Goal: Information Seeking & Learning: Learn about a topic

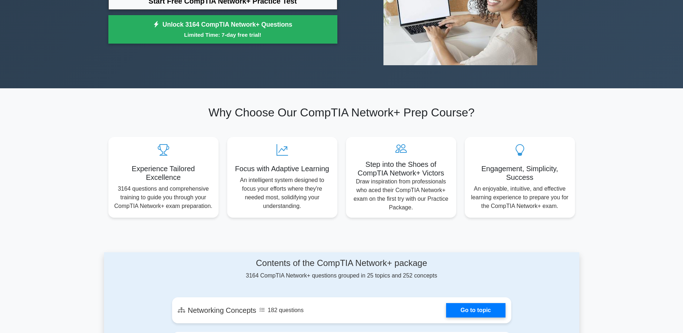
scroll to position [288, 0]
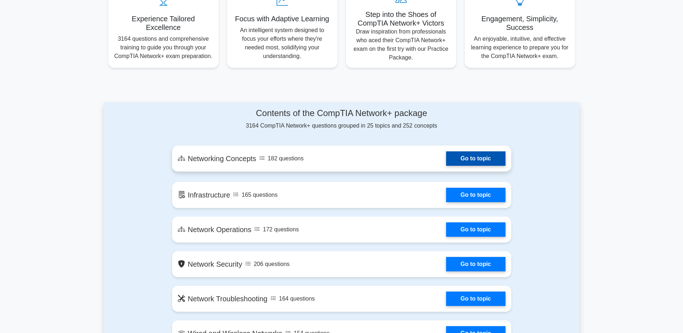
click at [446, 161] on link "Go to topic" at bounding box center [475, 158] width 59 height 14
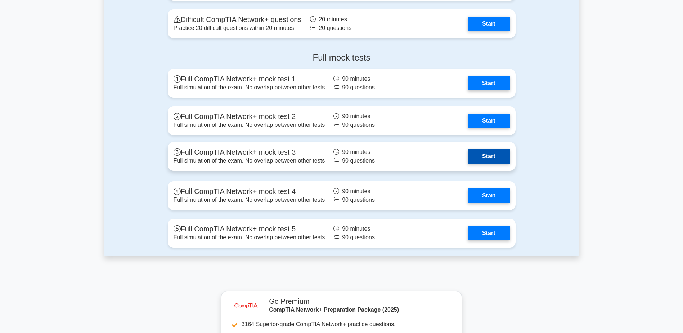
scroll to position [1512, 0]
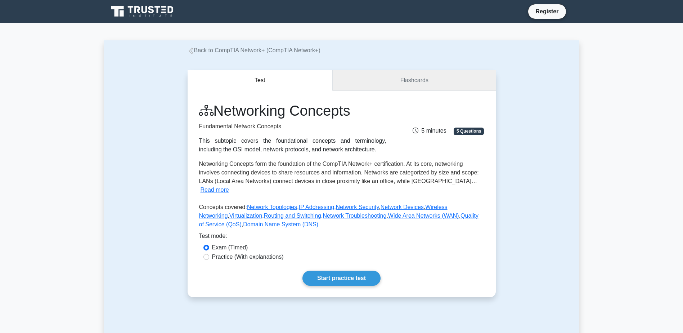
click at [379, 84] on link "Flashcards" at bounding box center [414, 80] width 163 height 21
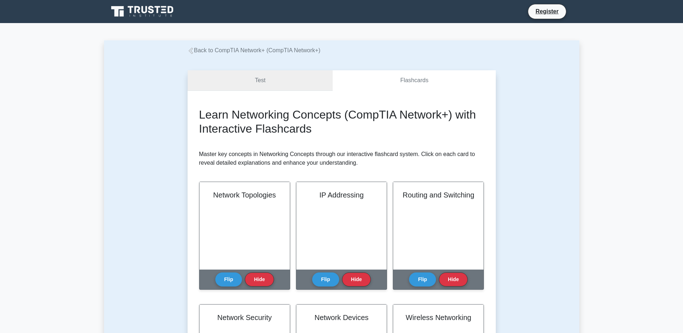
click at [311, 84] on link "Test" at bounding box center [260, 80] width 145 height 21
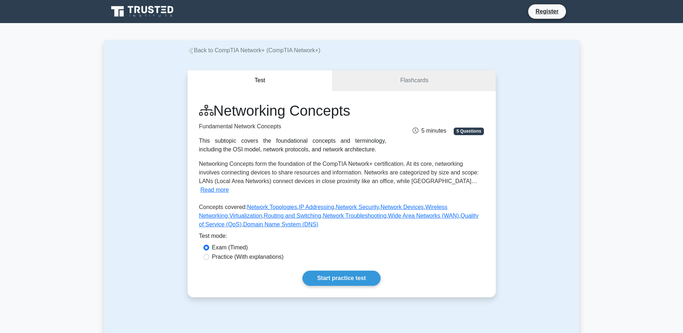
click at [351, 82] on link "Flashcards" at bounding box center [414, 80] width 163 height 21
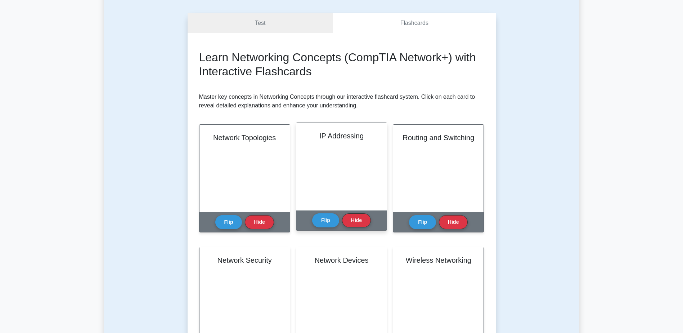
scroll to position [36, 0]
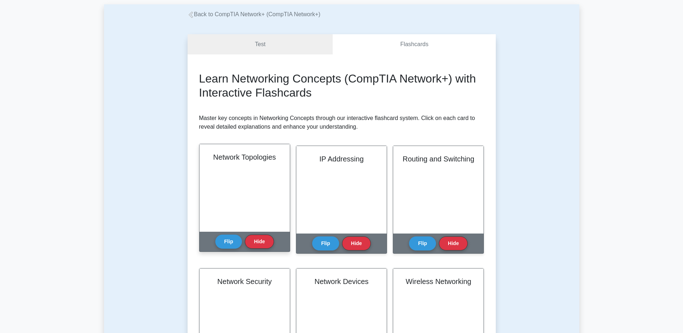
click at [214, 167] on div "Network Topologies" at bounding box center [244, 188] width 90 height 88
